Goal: Transaction & Acquisition: Purchase product/service

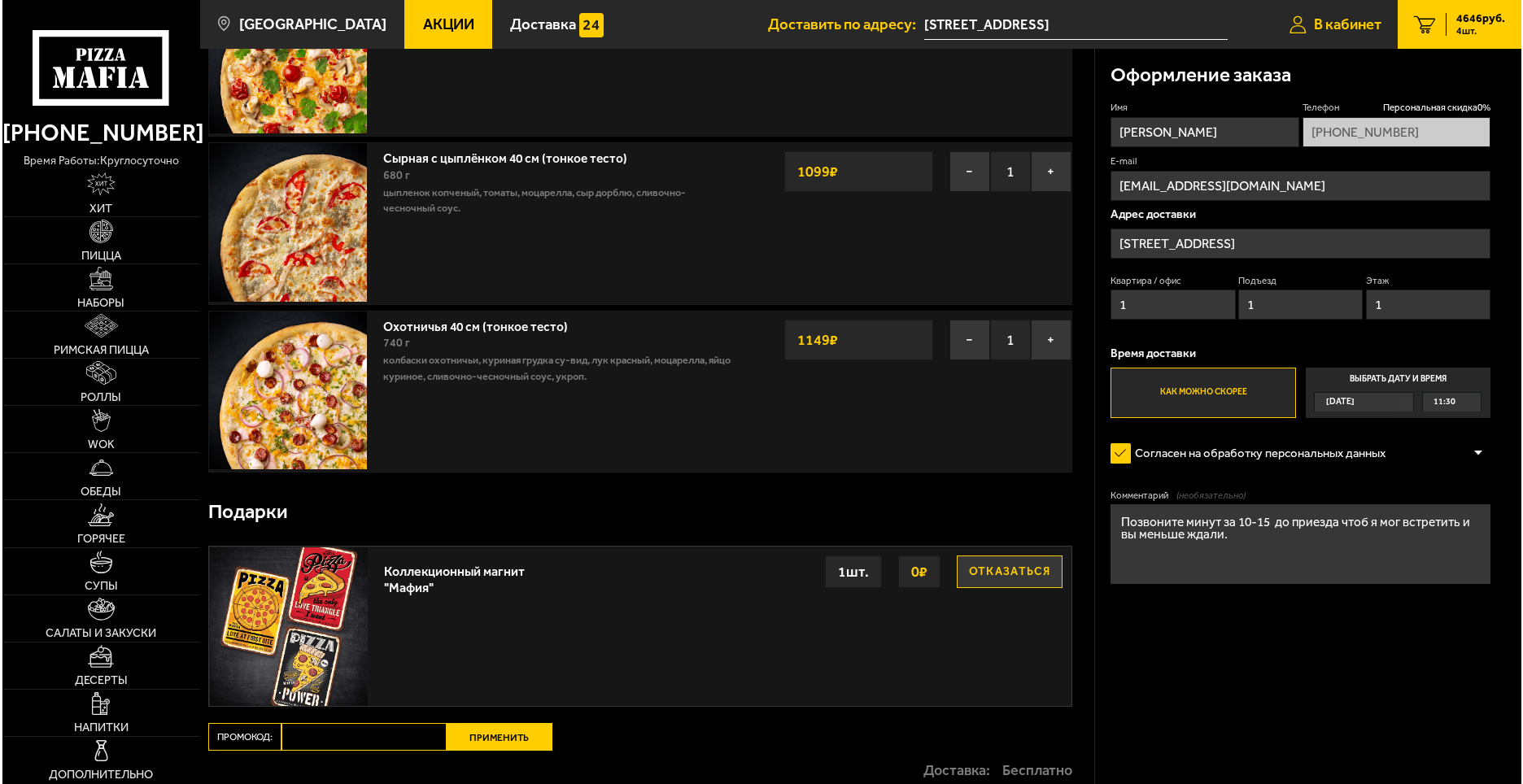
scroll to position [317, 0]
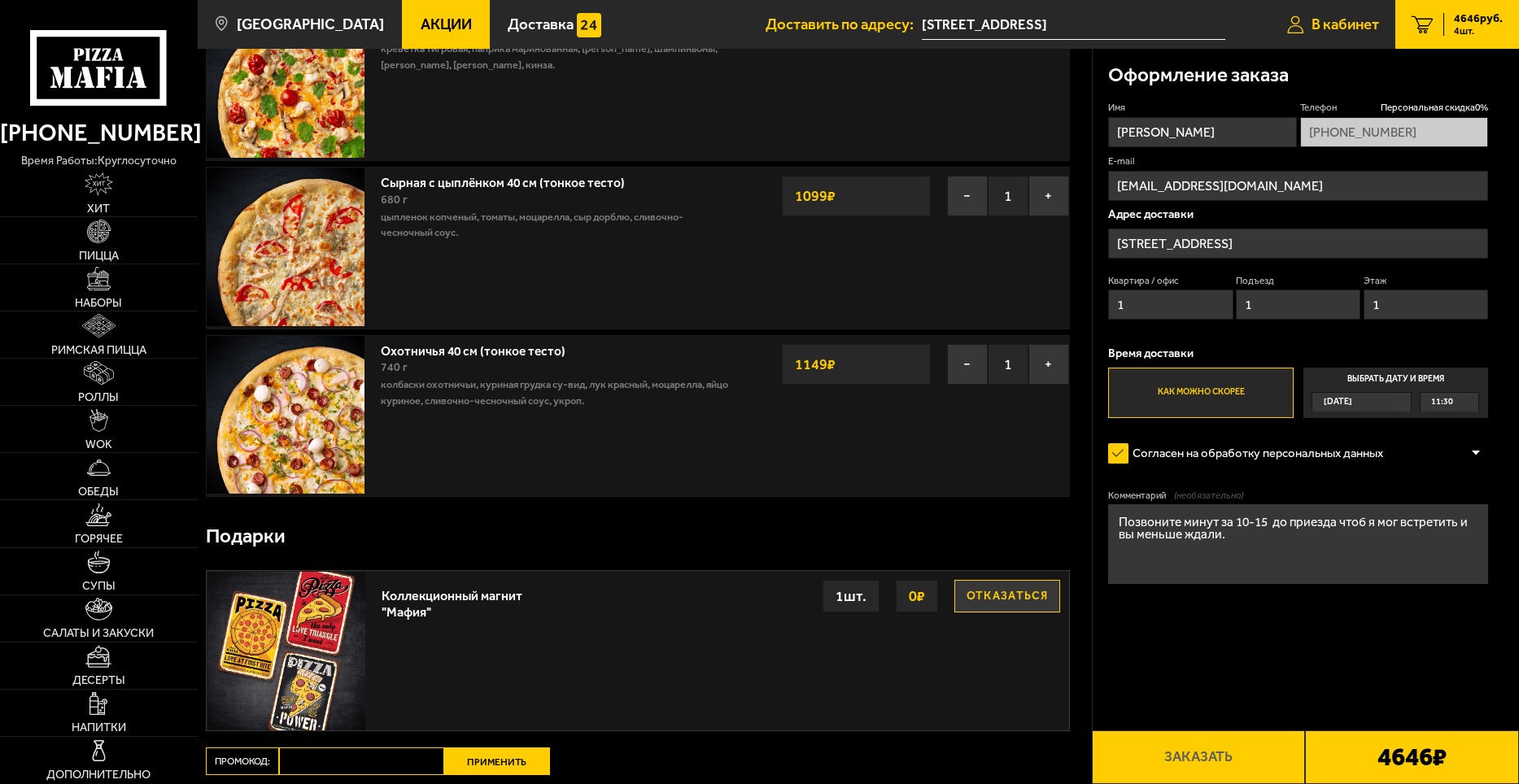
click at [1336, 21] on span "В кабинет" at bounding box center [1346, 25] width 68 height 16
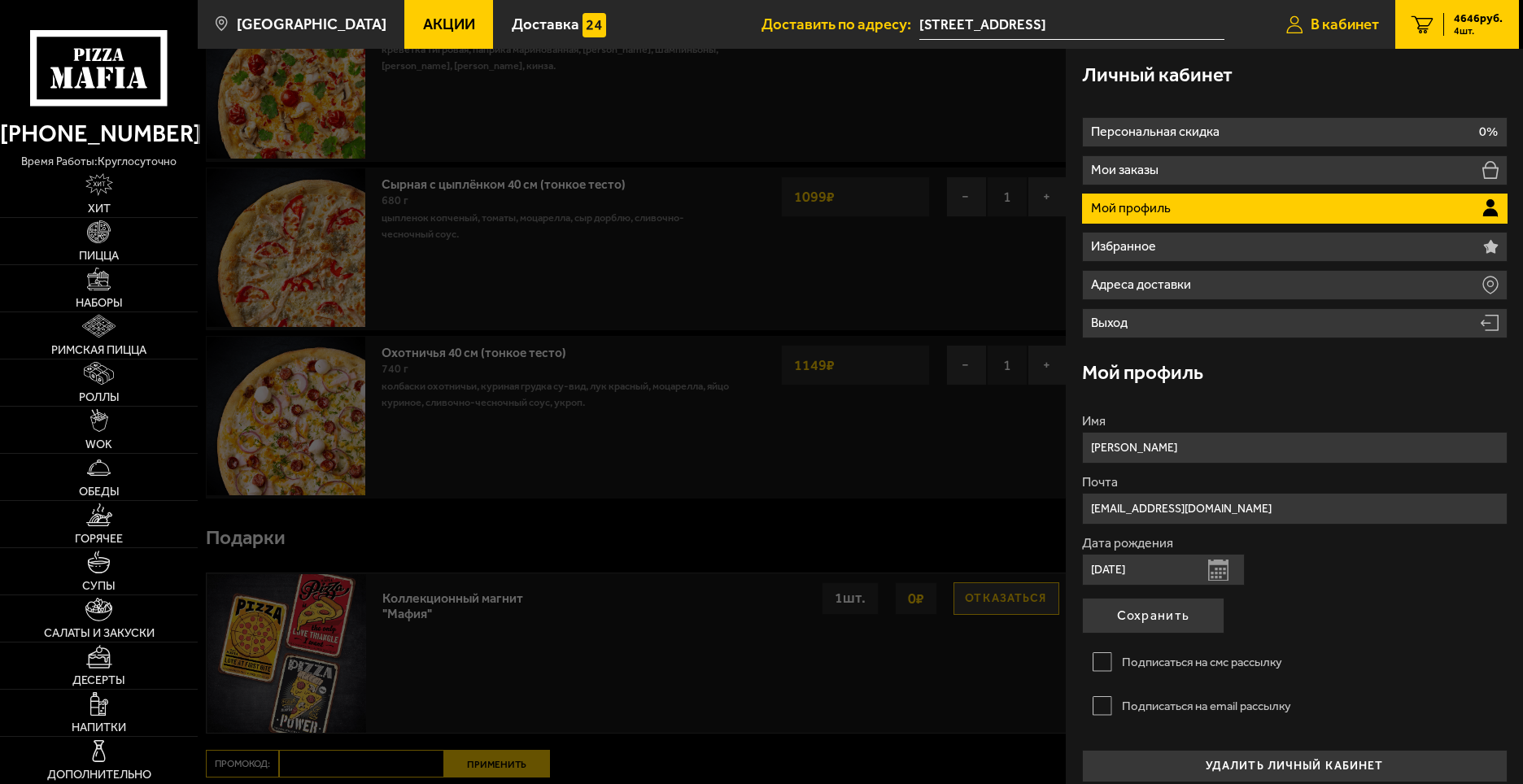
type input "[PHONE_NUMBER]"
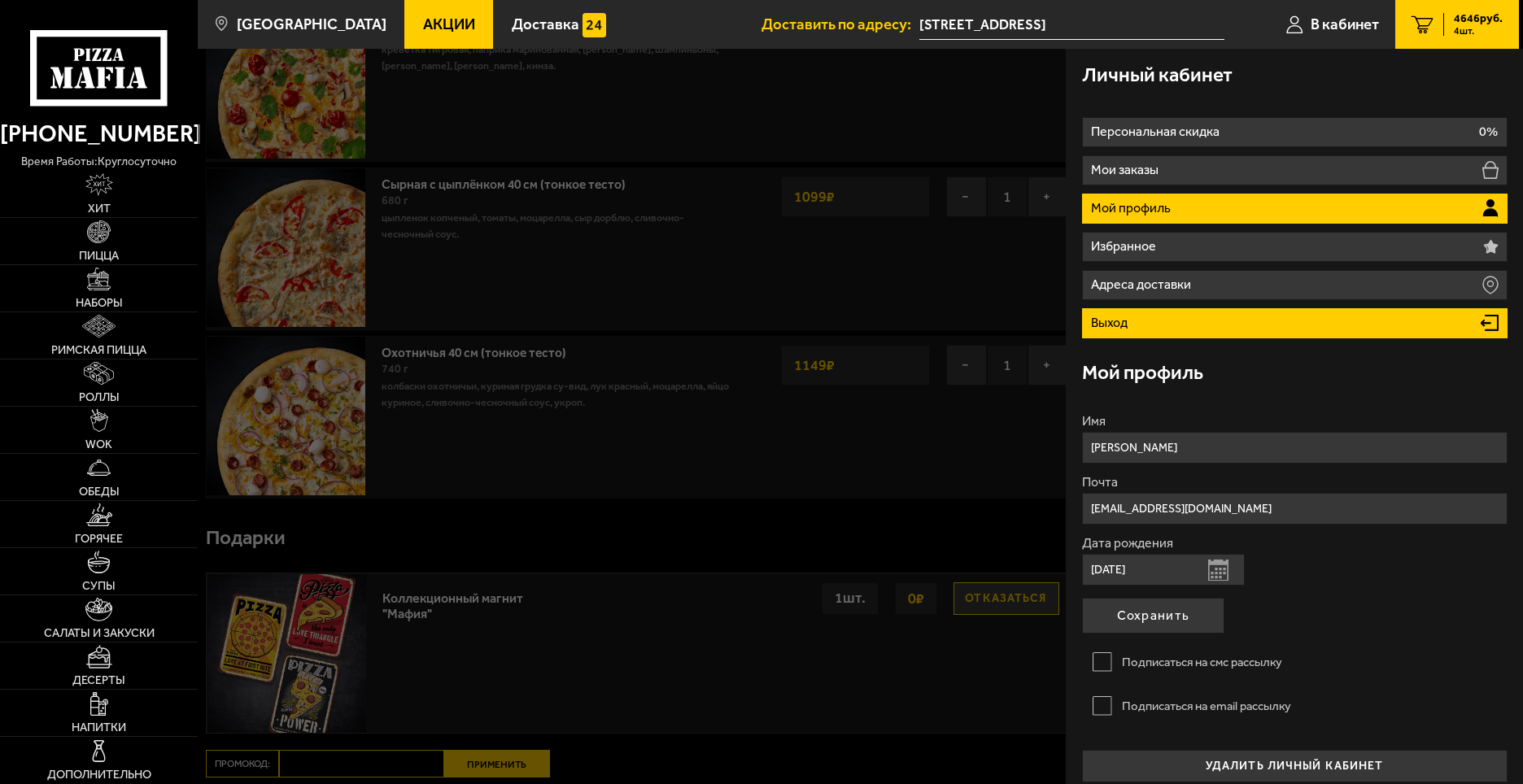
click at [1164, 326] on li "Выход" at bounding box center [1295, 324] width 426 height 30
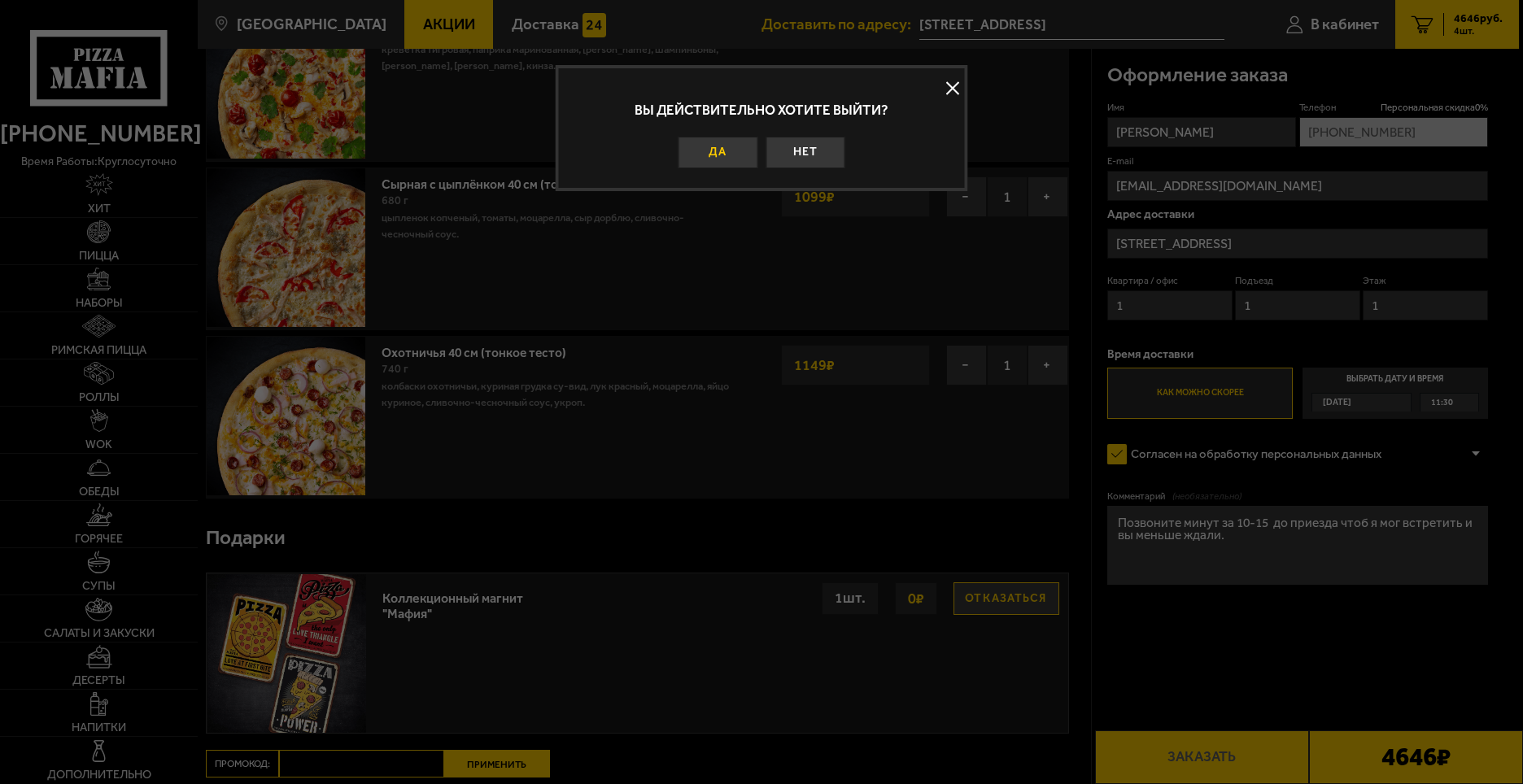
click at [730, 150] on button "Да" at bounding box center [718, 153] width 80 height 31
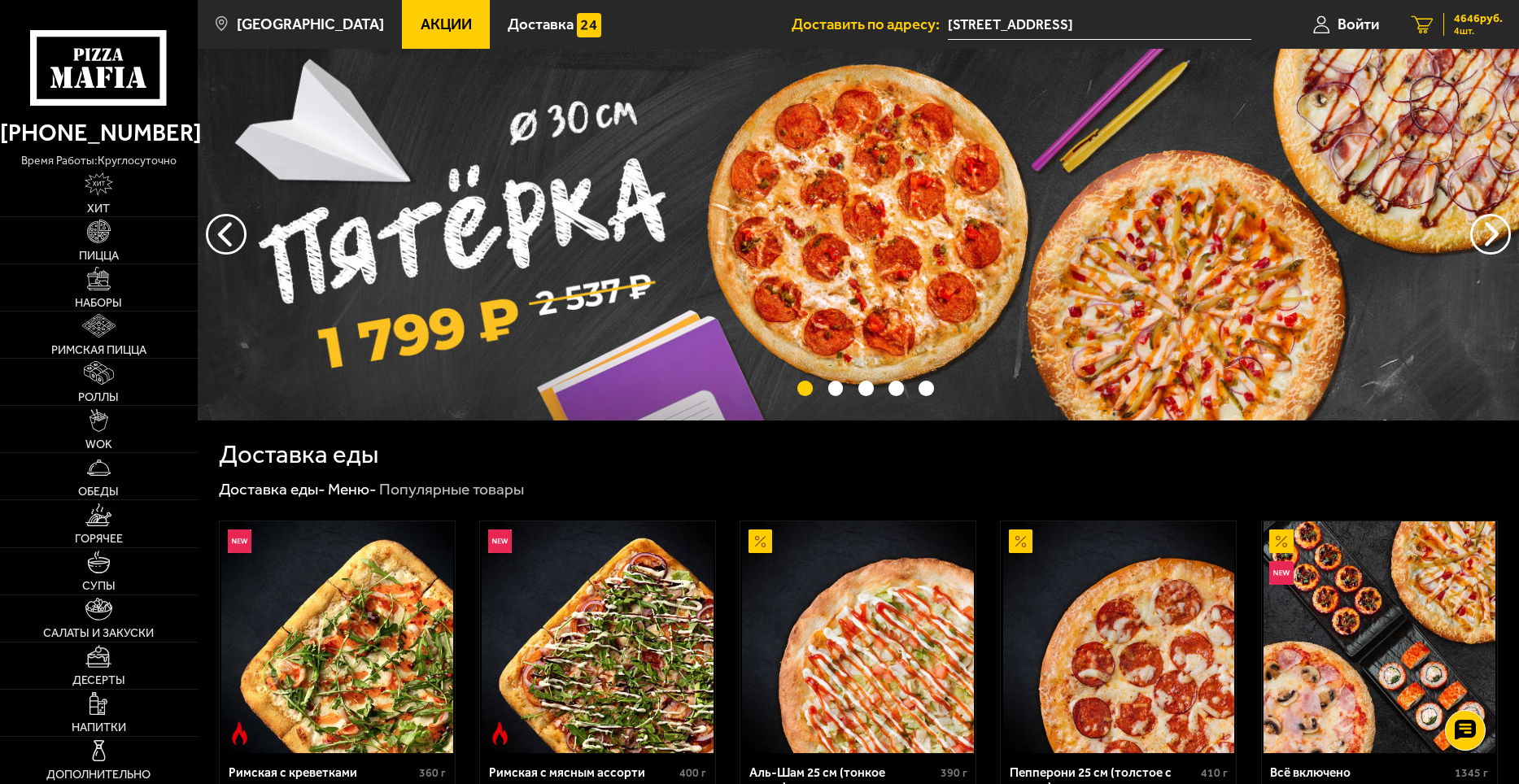
click at [1463, 17] on span "4646 руб." at bounding box center [1479, 19] width 49 height 12
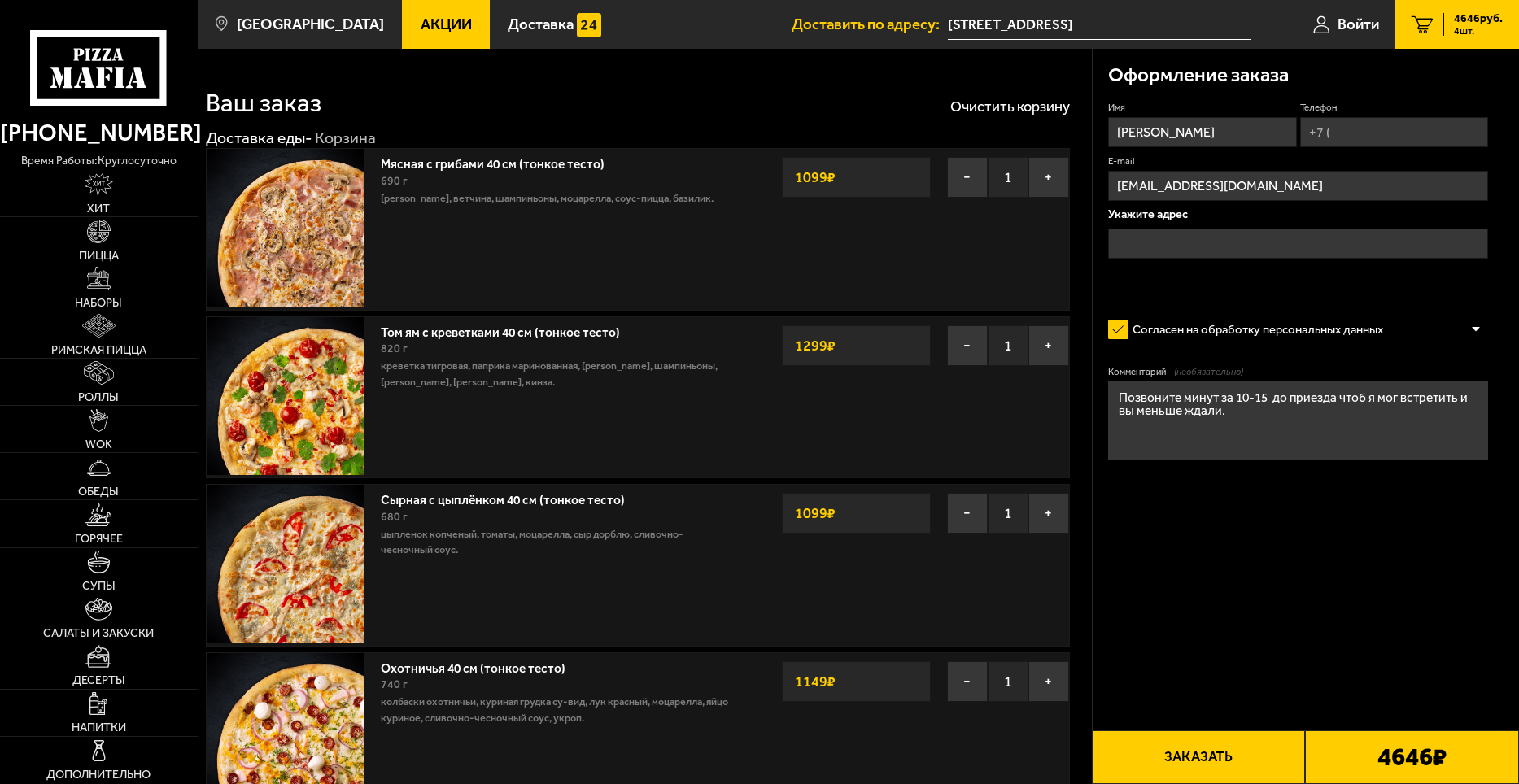
type input "[STREET_ADDRESS]"
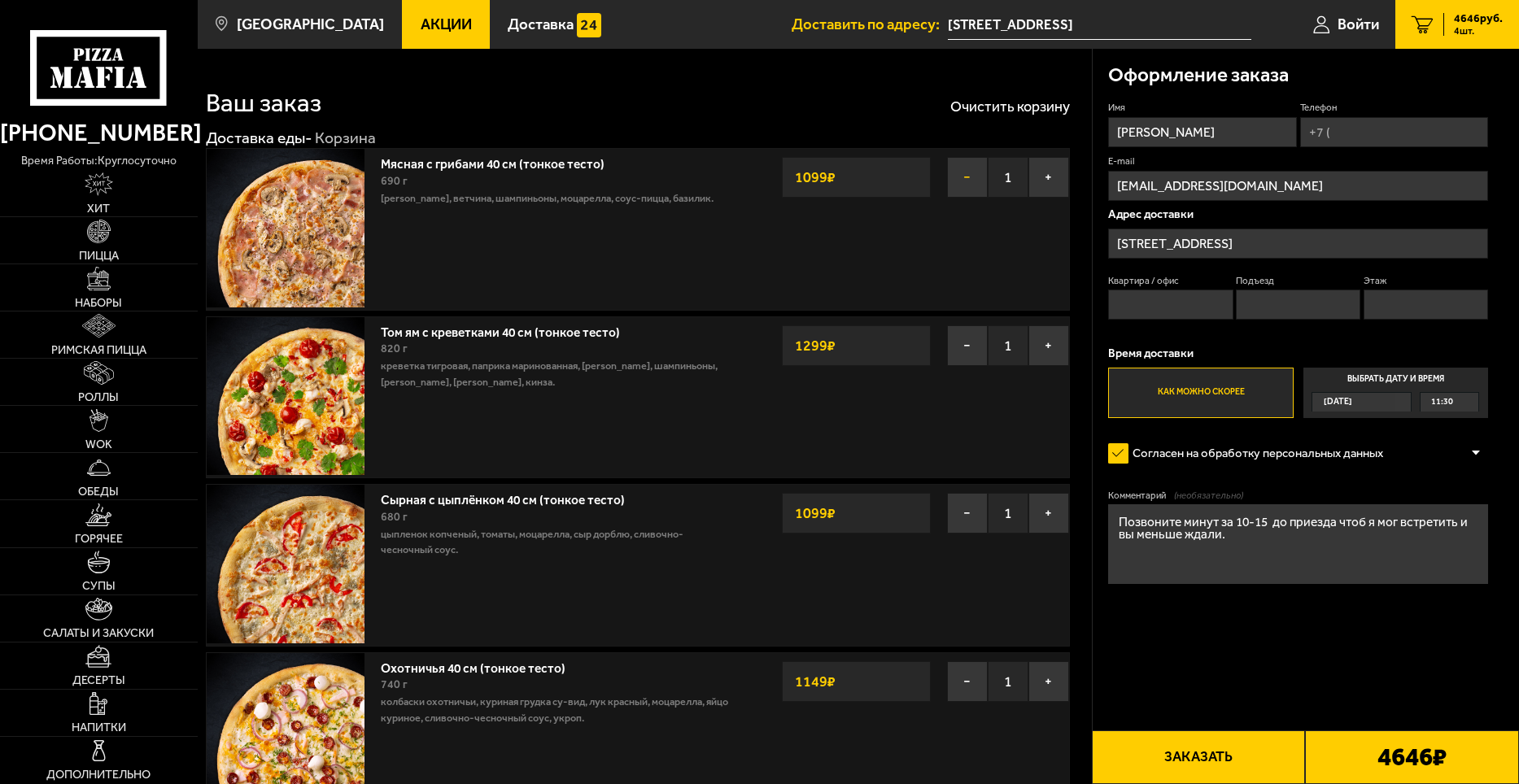
click at [970, 176] on button "−" at bounding box center [967, 177] width 40 height 40
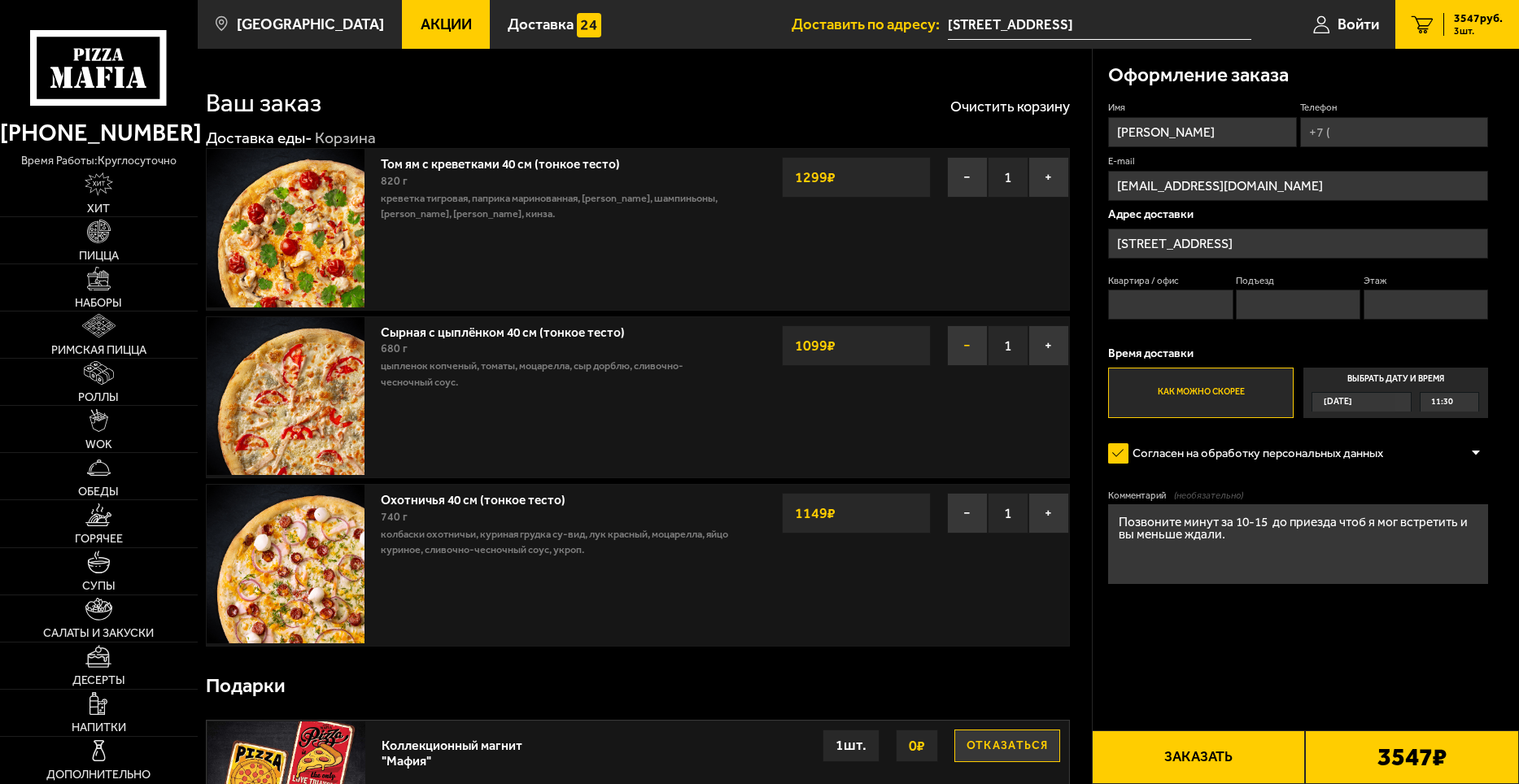
click at [960, 341] on button "−" at bounding box center [967, 345] width 40 height 40
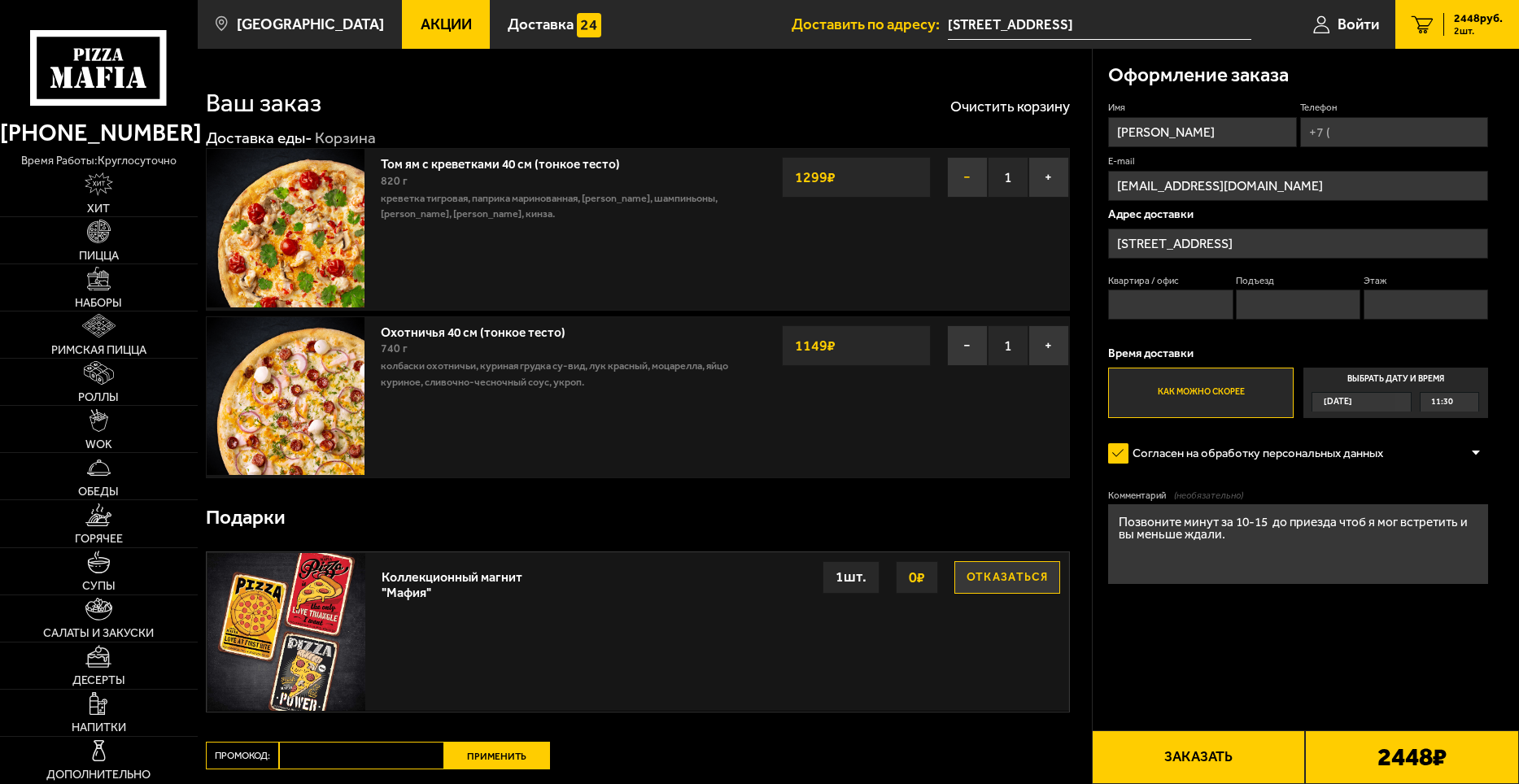
click at [963, 180] on button "−" at bounding box center [967, 177] width 40 height 40
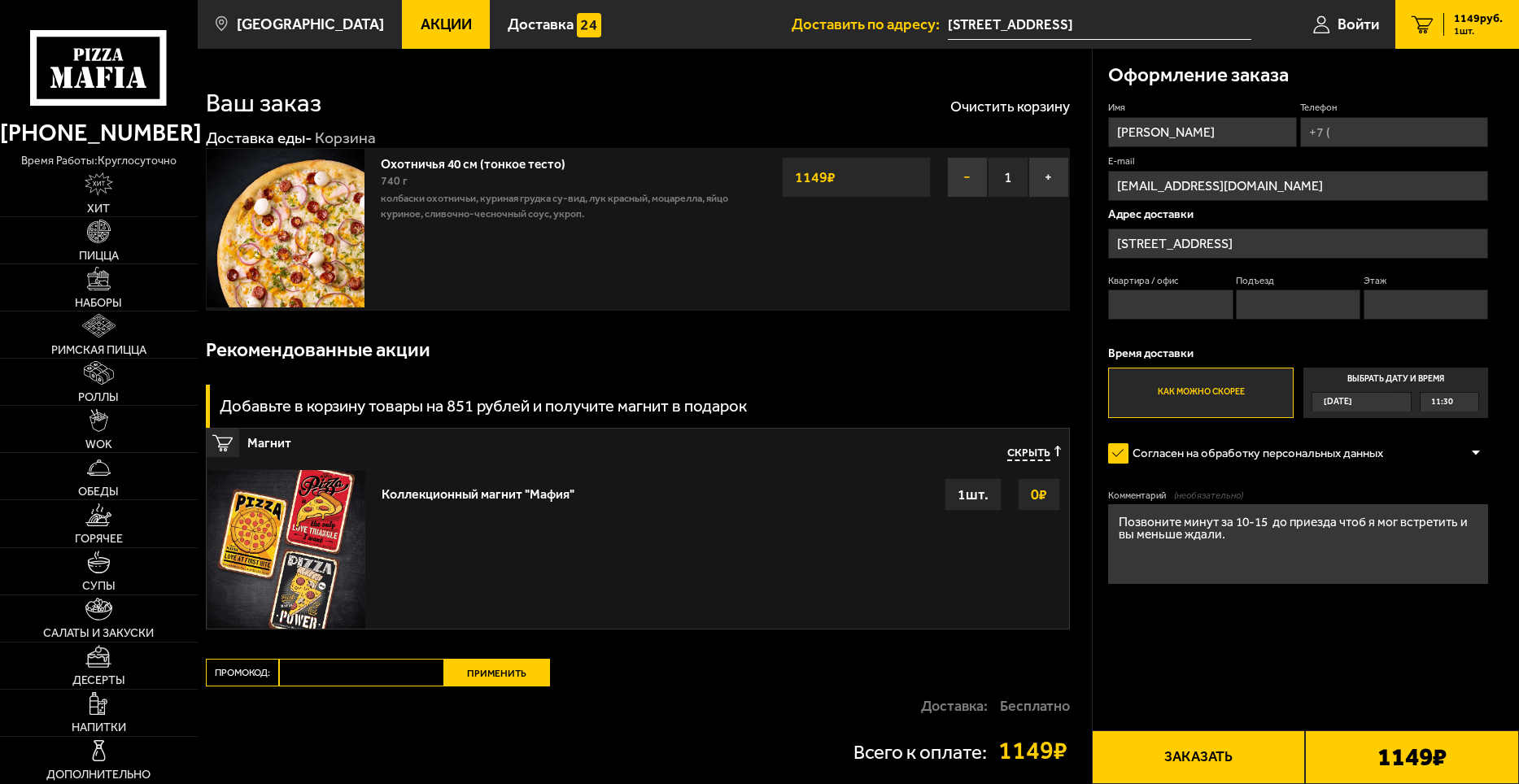
click at [963, 177] on button "−" at bounding box center [967, 177] width 40 height 40
